Goal: Information Seeking & Learning: Check status

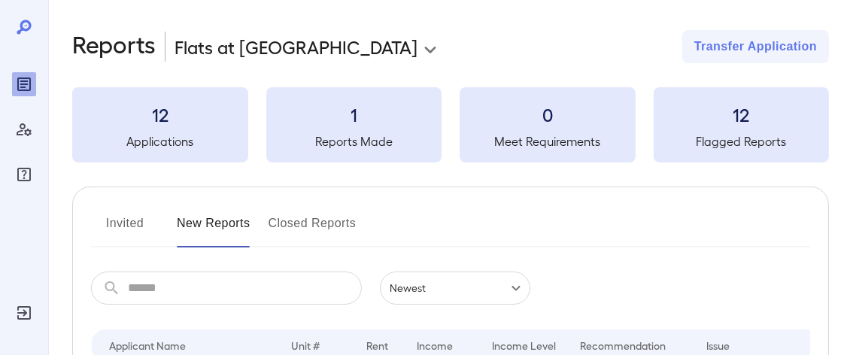
scroll to position [150, 0]
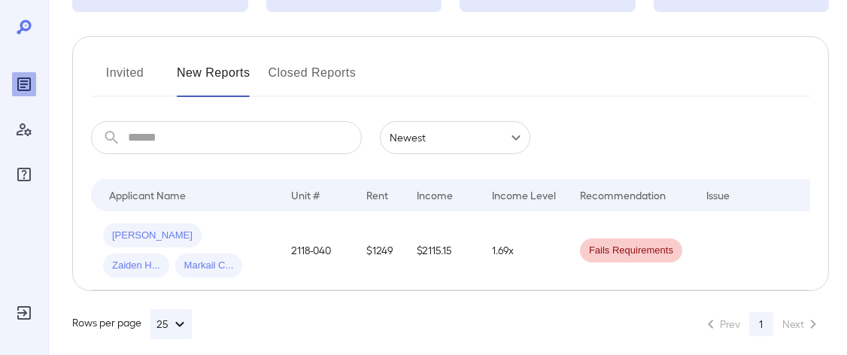
click at [131, 80] on button "Invited" at bounding box center [125, 79] width 68 height 36
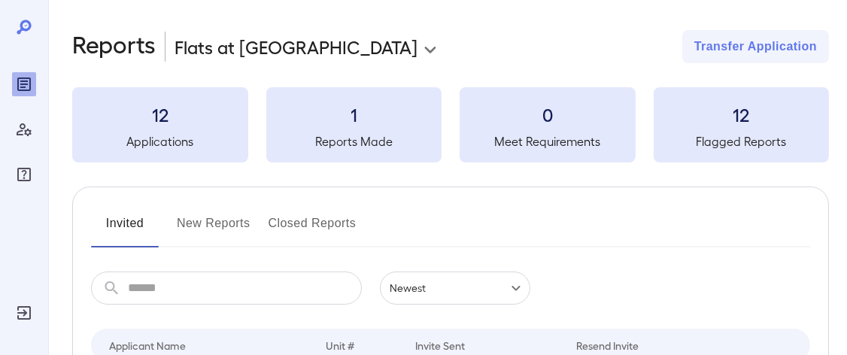
click at [300, 220] on button "Closed Reports" at bounding box center [312, 229] width 88 height 36
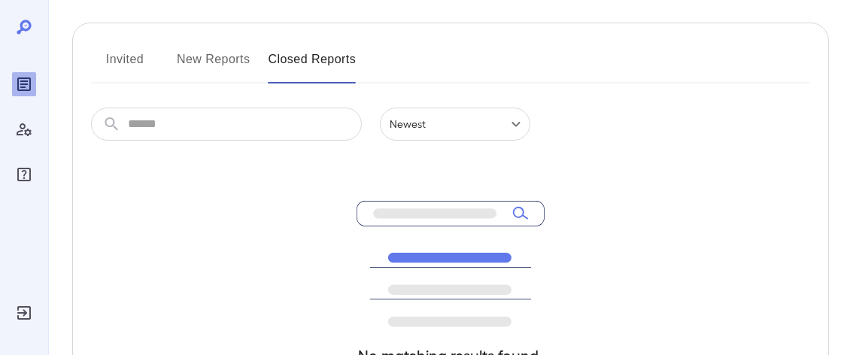
scroll to position [75, 0]
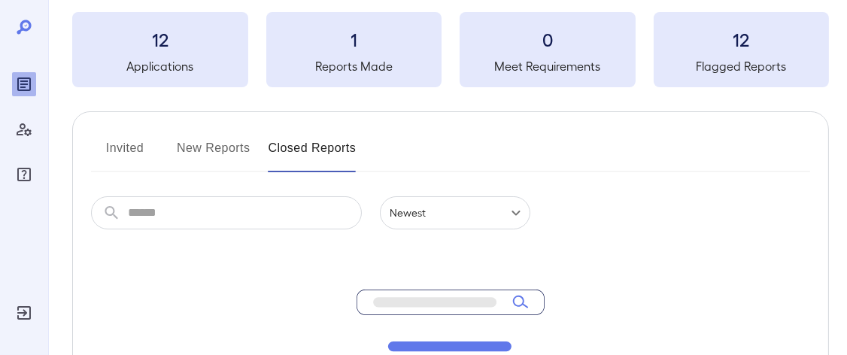
click at [210, 144] on button "New Reports" at bounding box center [214, 154] width 74 height 36
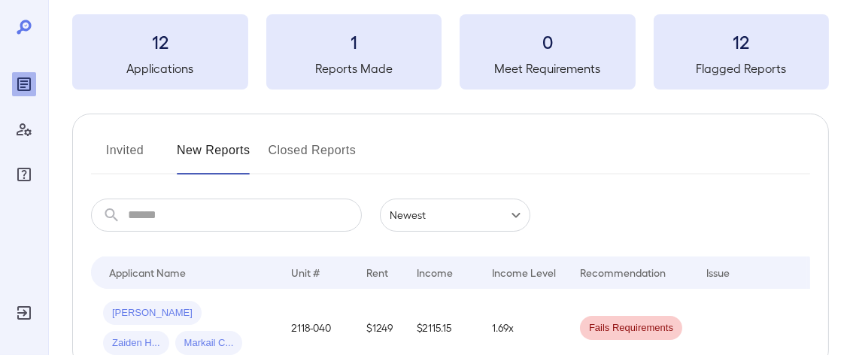
scroll to position [150, 0]
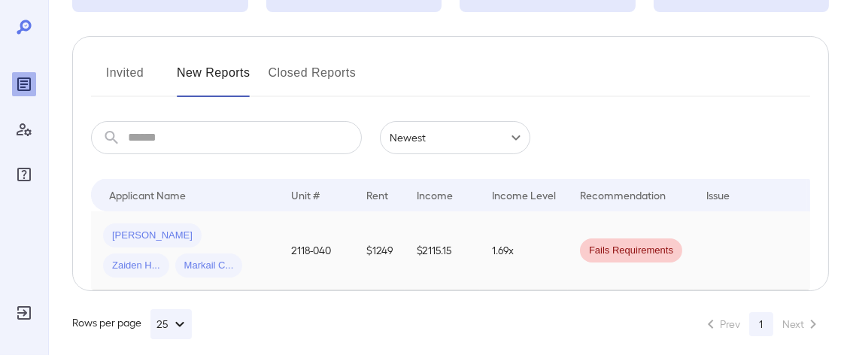
click at [638, 254] on span "Fails Requirements" at bounding box center [631, 251] width 102 height 14
